Goal: Transaction & Acquisition: Purchase product/service

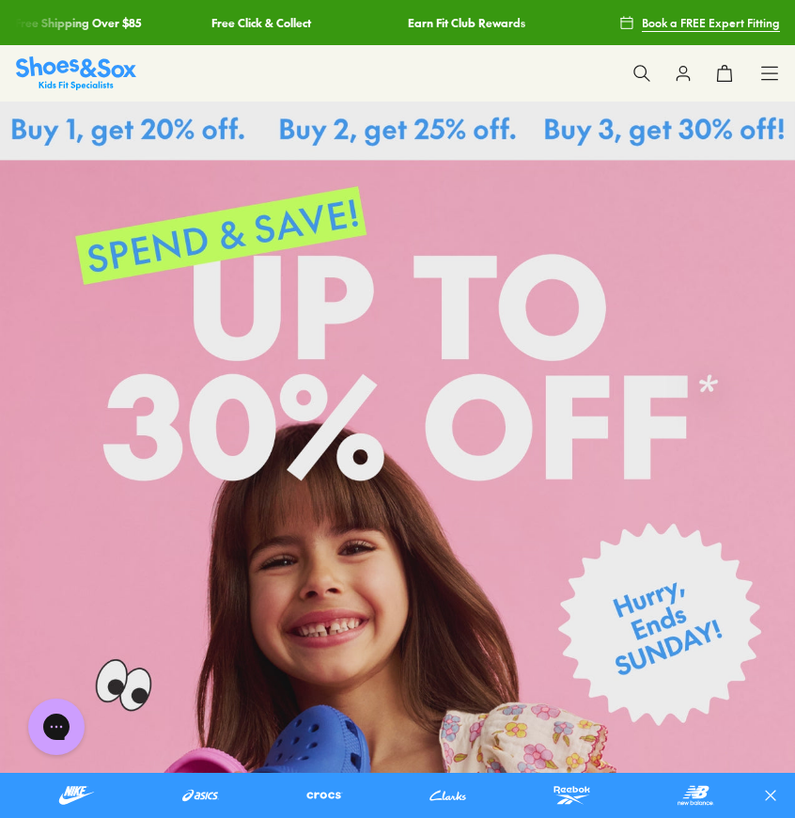
click at [642, 71] on icon at bounding box center [642, 73] width 19 height 19
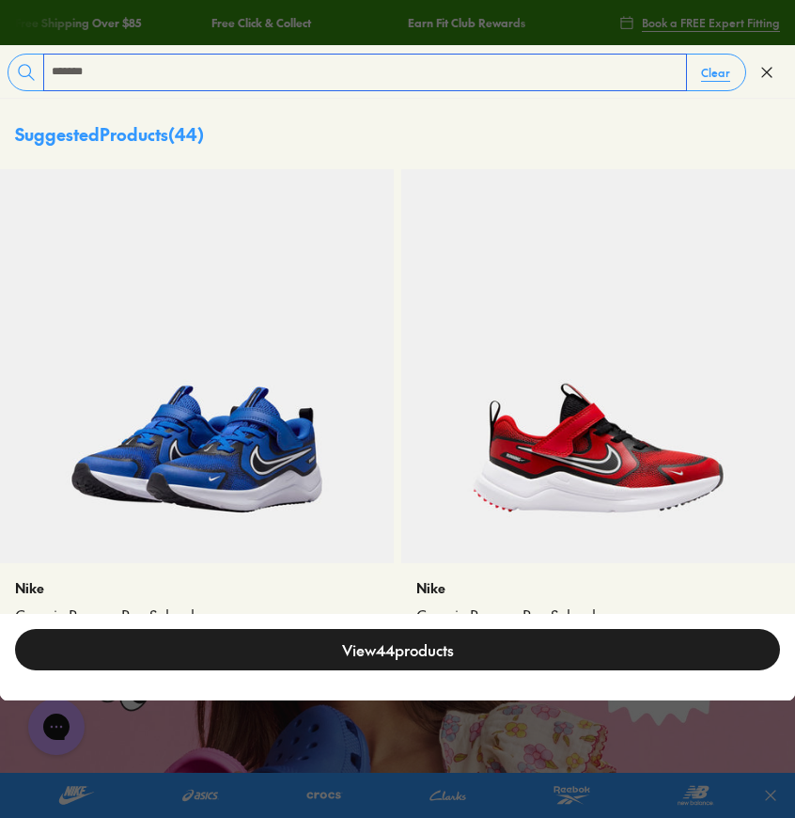
type input "******"
click at [208, 405] on img at bounding box center [197, 366] width 394 height 394
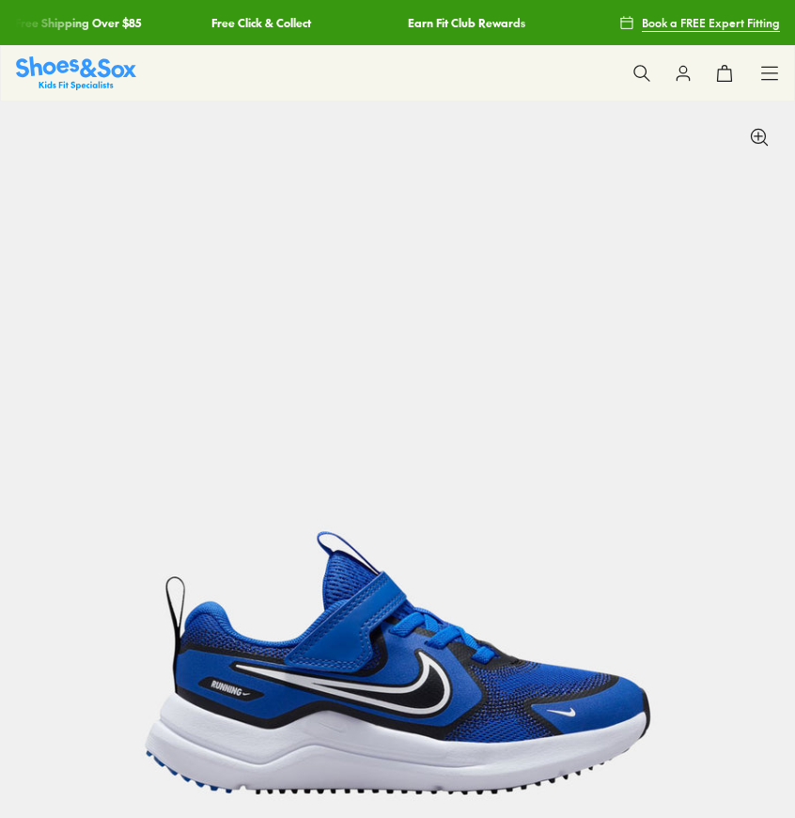
select select "*"
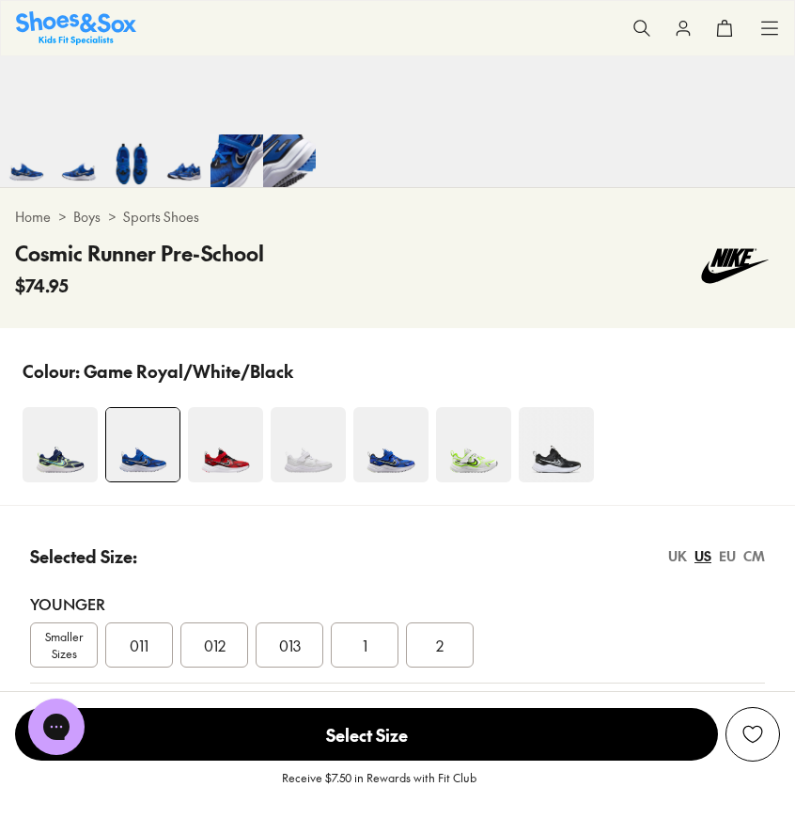
scroll to position [752, 0]
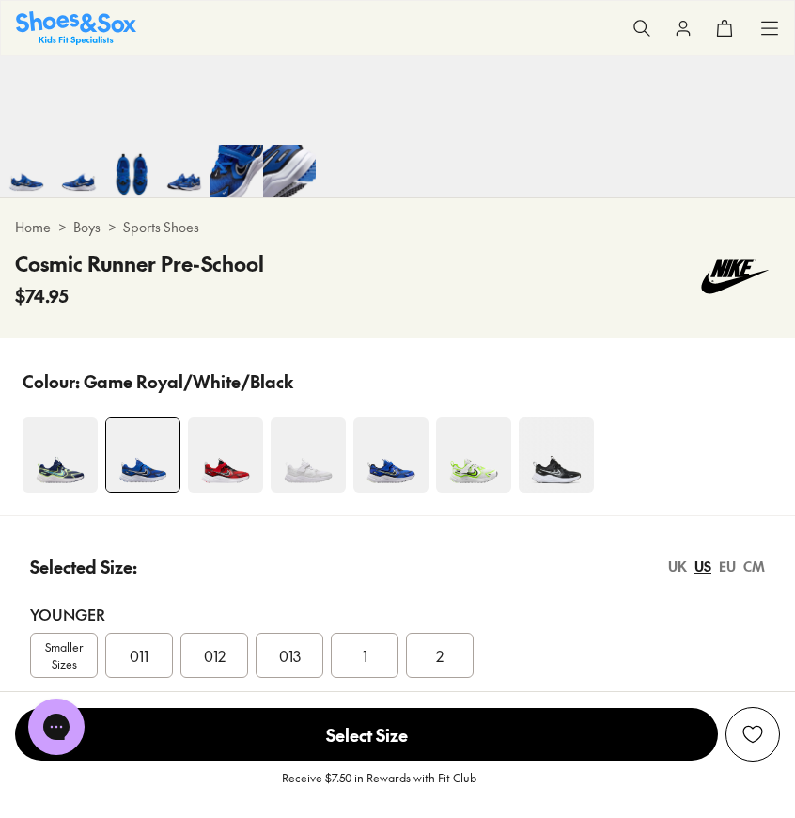
click at [569, 467] on img at bounding box center [556, 454] width 75 height 75
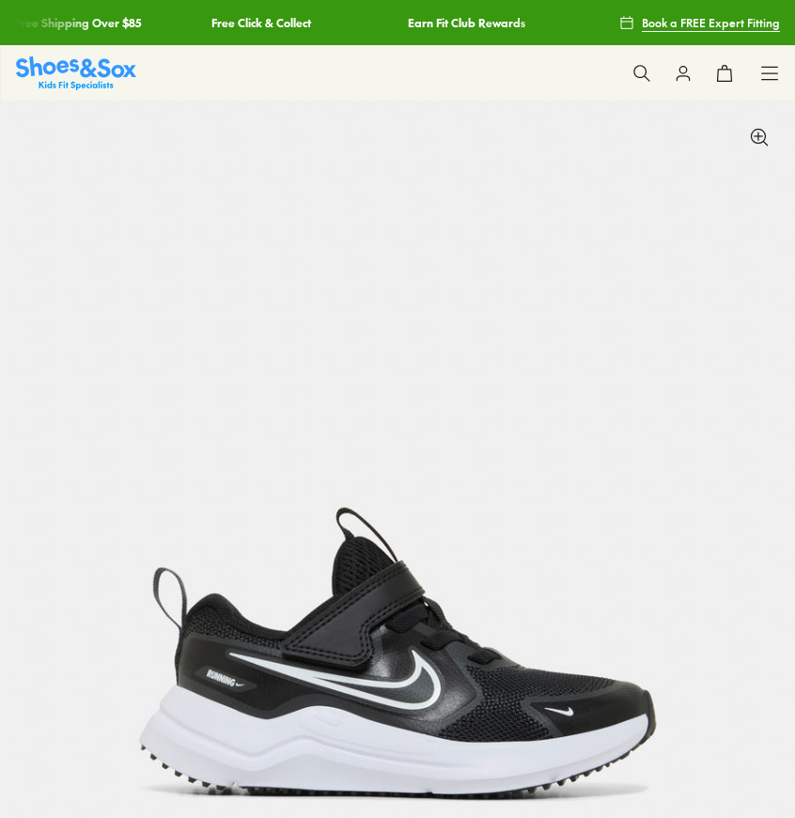
select select "*"
